Goal: Transaction & Acquisition: Purchase product/service

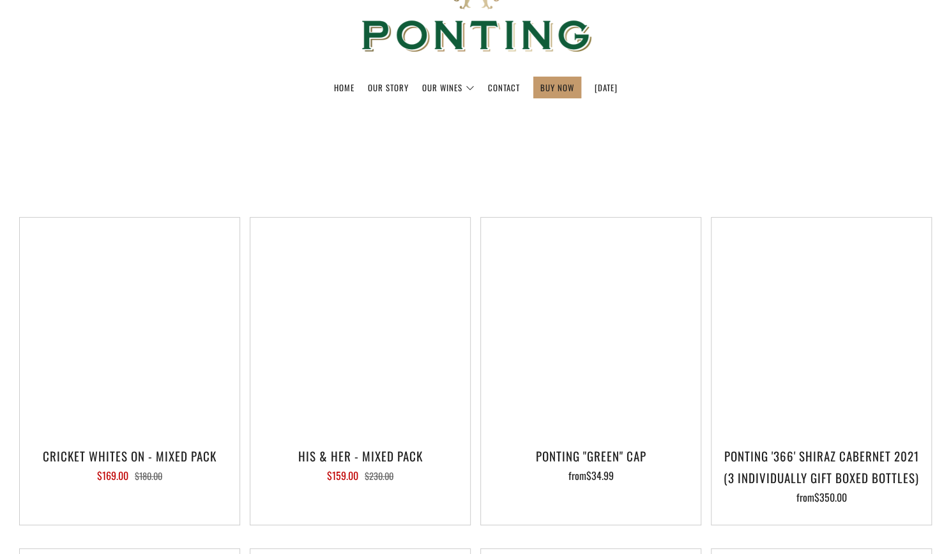
select select "title-ascending"
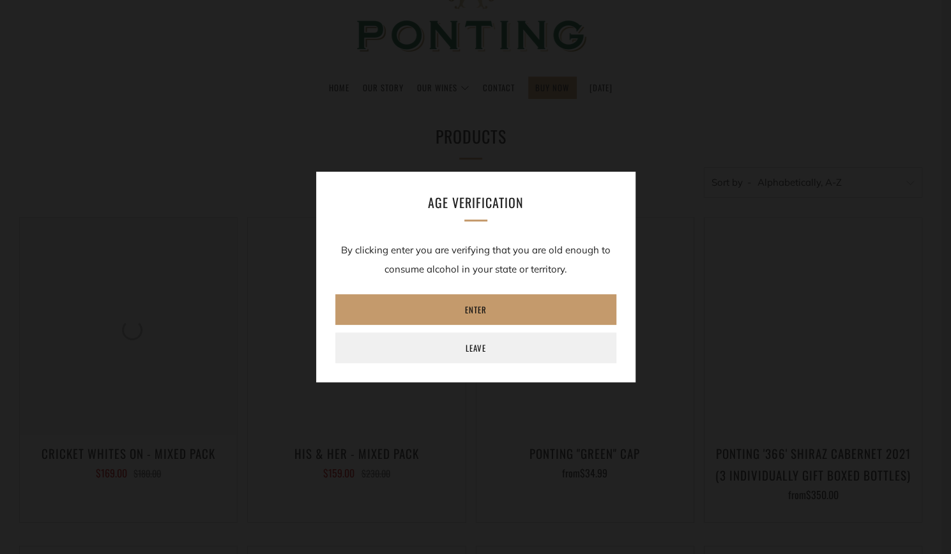
scroll to position [192, 0]
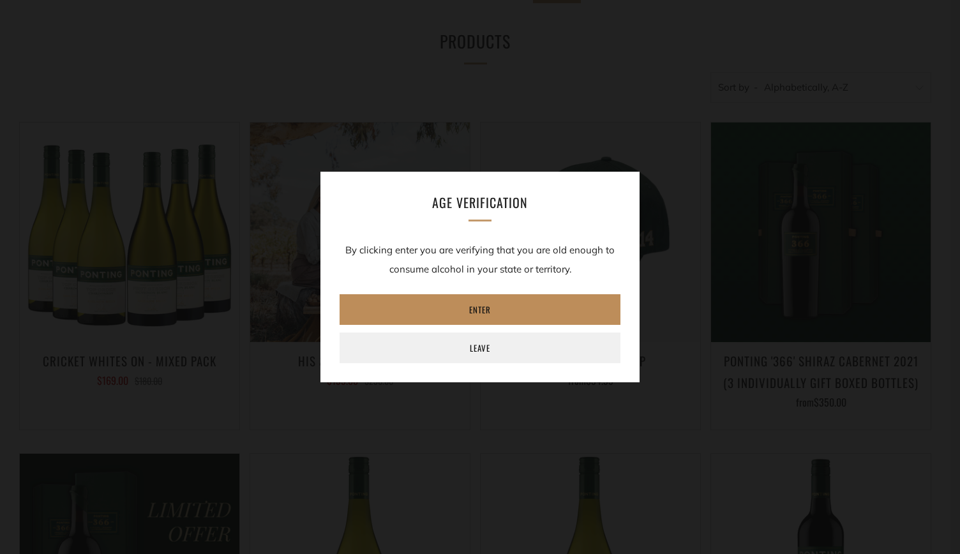
click at [440, 317] on link "Enter" at bounding box center [480, 309] width 281 height 31
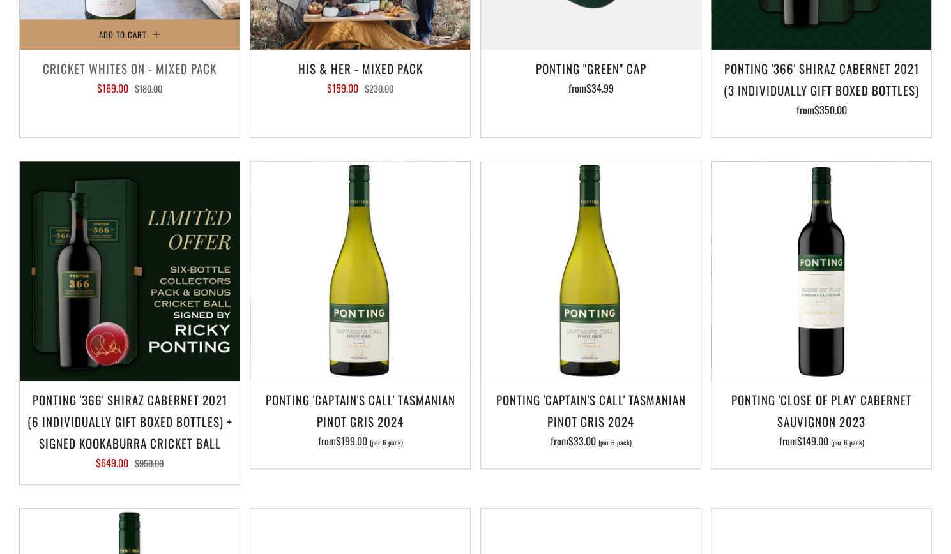
scroll to position [511, 0]
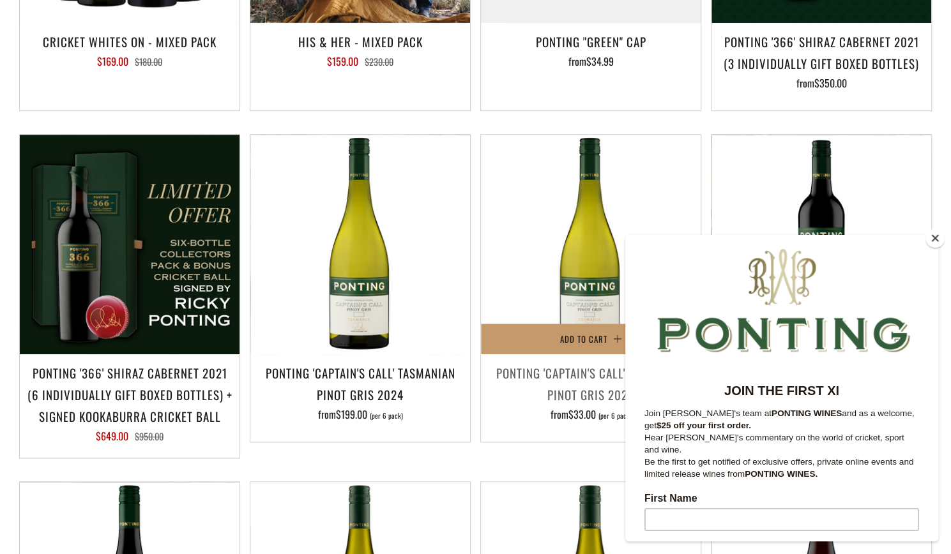
click at [594, 250] on img at bounding box center [591, 245] width 220 height 220
